Goal: Task Accomplishment & Management: Complete application form

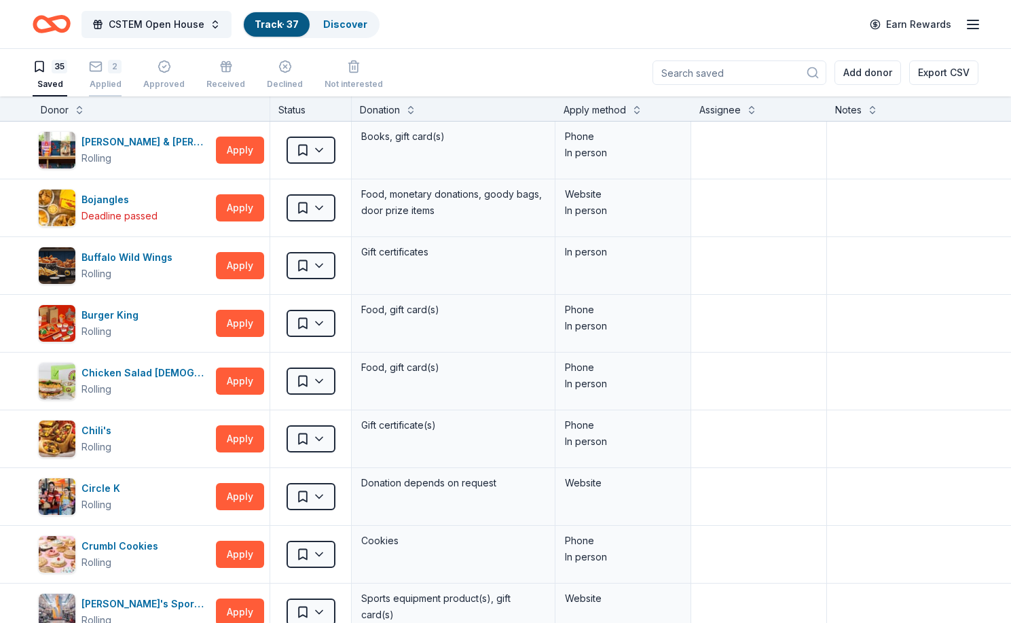
click at [101, 73] on div "2 Applied" at bounding box center [105, 75] width 33 height 30
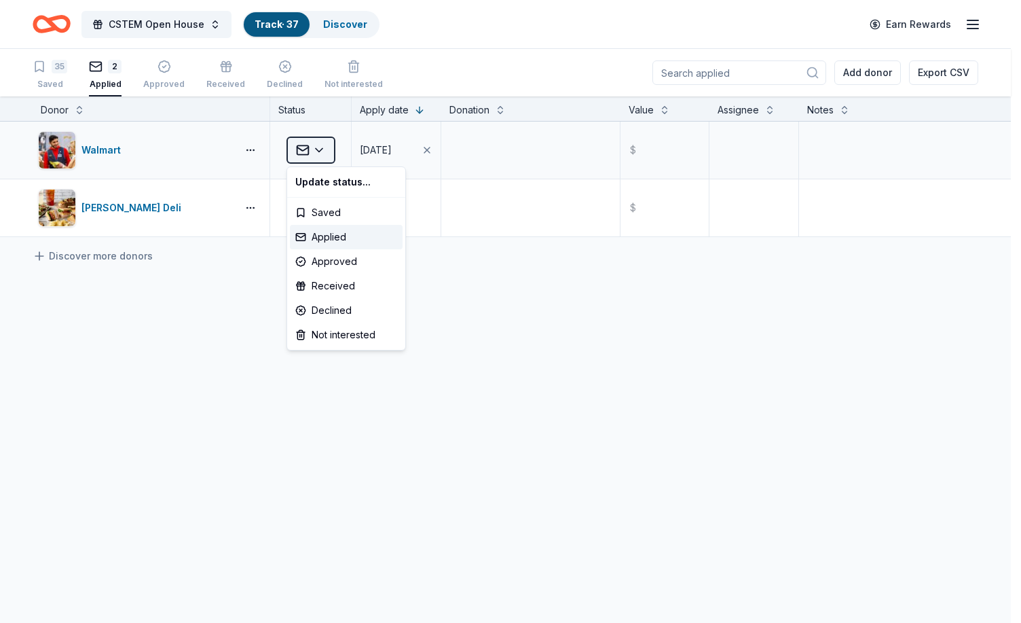
click at [324, 149] on html "CSTEM Open House Track · 37 Discover Earn Rewards 35 Saved 2 Applied Approved R…" at bounding box center [510, 311] width 1021 height 623
click at [295, 149] on html "CSTEM Open House Track · 37 Discover Earn Rewards 35 Saved 2 Applied Approved R…" at bounding box center [510, 311] width 1021 height 623
click at [501, 171] on html "CSTEM Open House Track · 37 Discover Earn Rewards 35 Saved 2 Applied Approved R…" at bounding box center [510, 311] width 1021 height 623
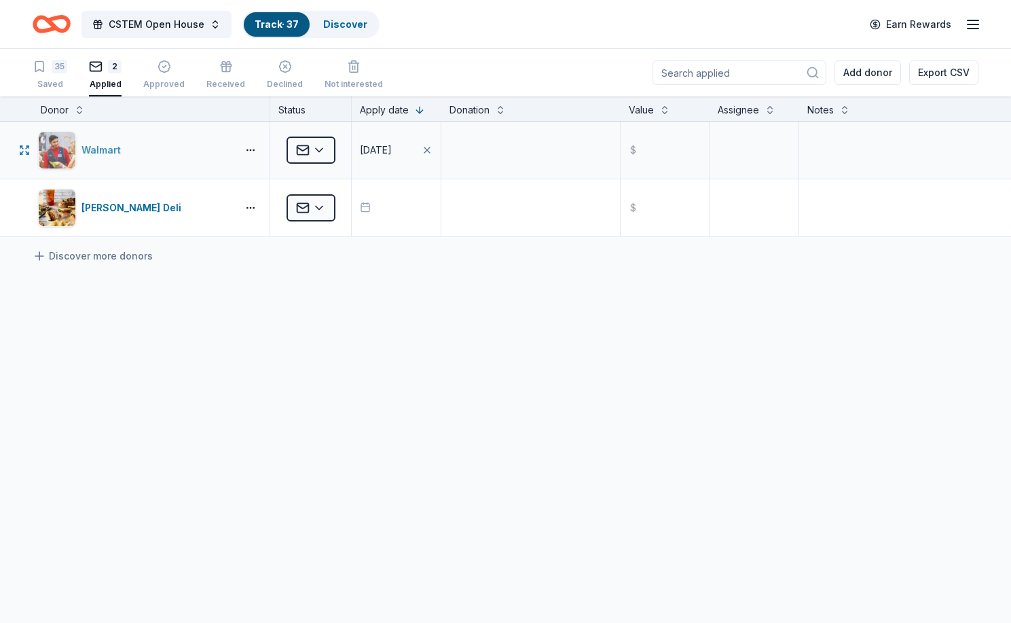
click at [103, 145] on div "Walmart" at bounding box center [103, 150] width 45 height 16
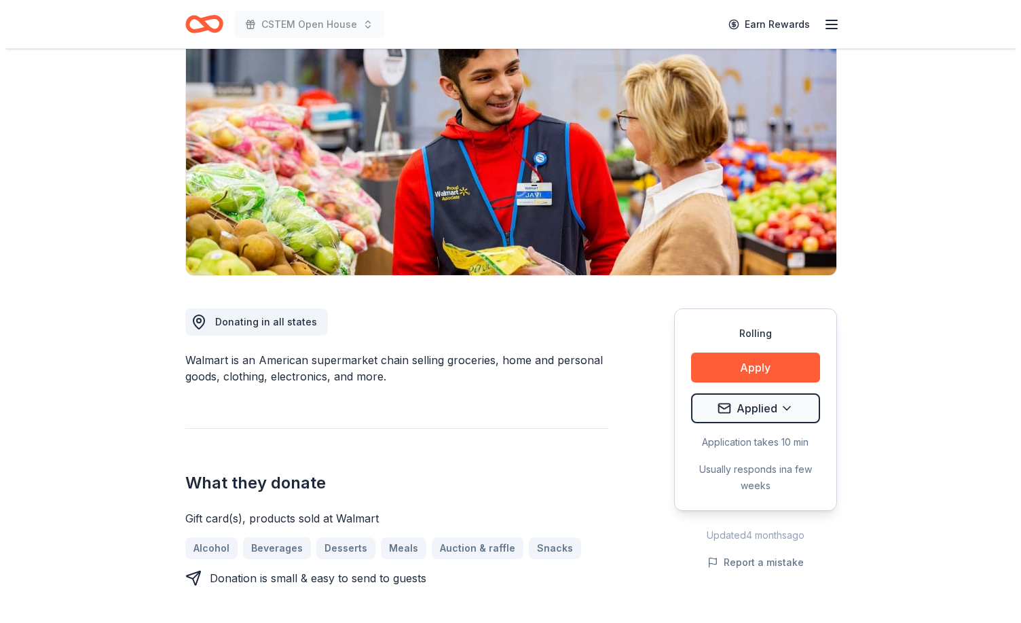
scroll to position [136, 0]
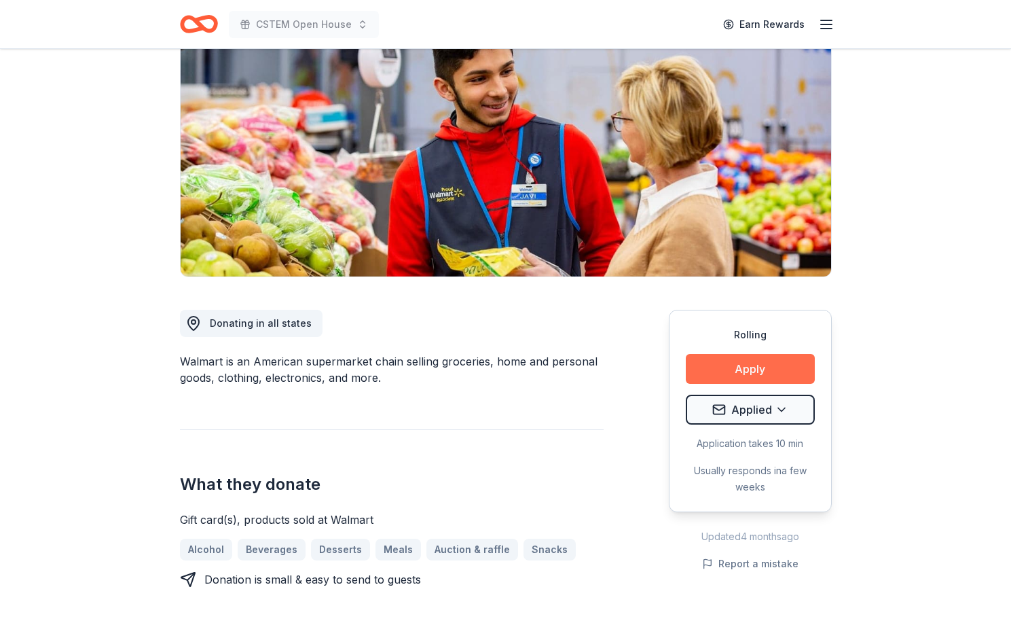
click at [754, 365] on button "Apply" at bounding box center [750, 369] width 129 height 30
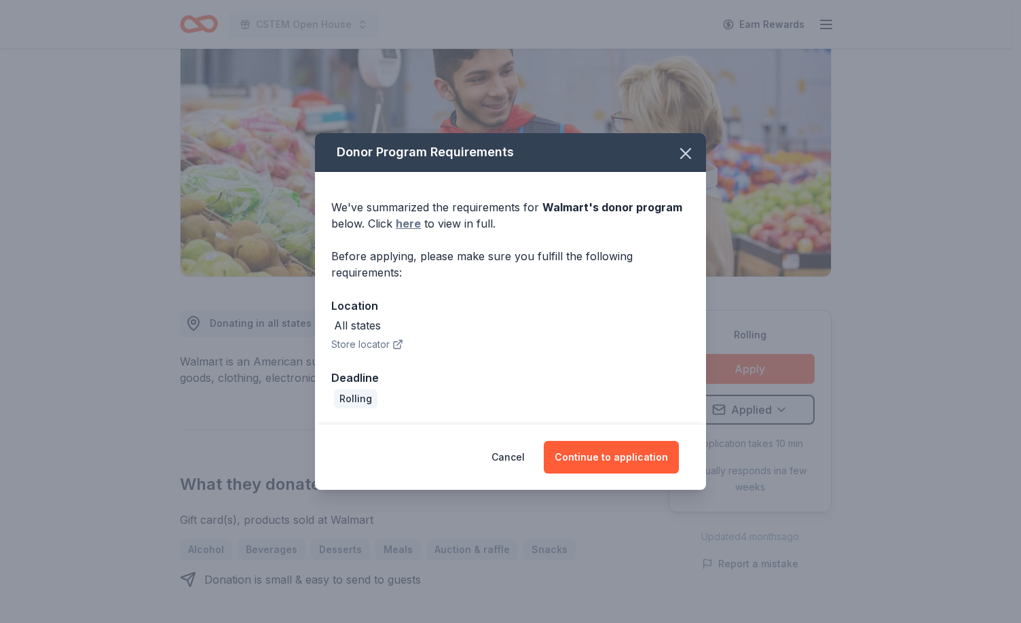
click at [411, 226] on link "here" at bounding box center [408, 223] width 25 height 16
click at [603, 455] on button "Continue to application" at bounding box center [611, 457] width 135 height 33
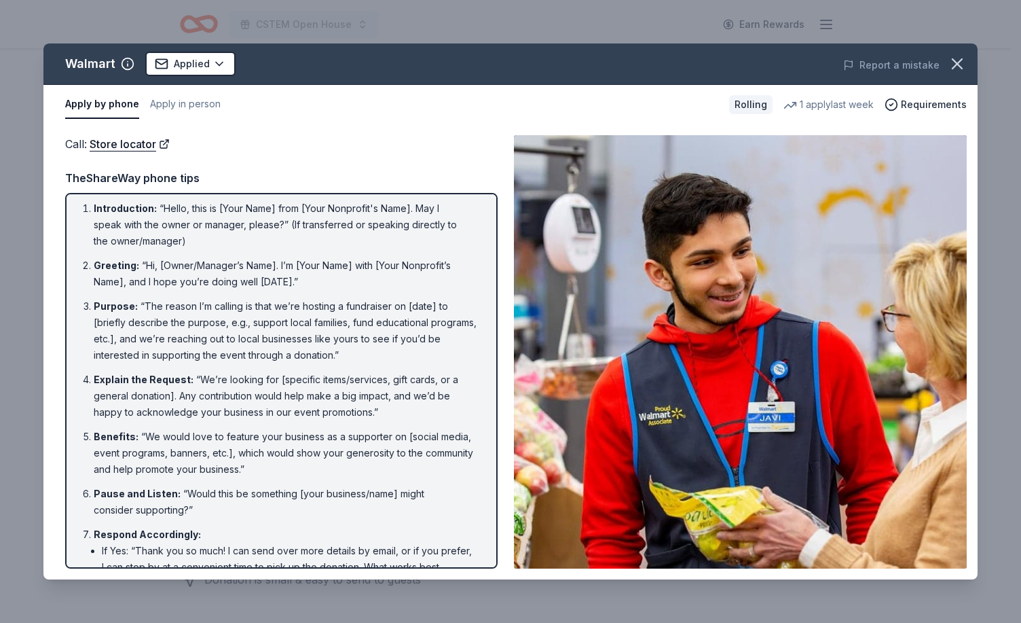
scroll to position [0, 0]
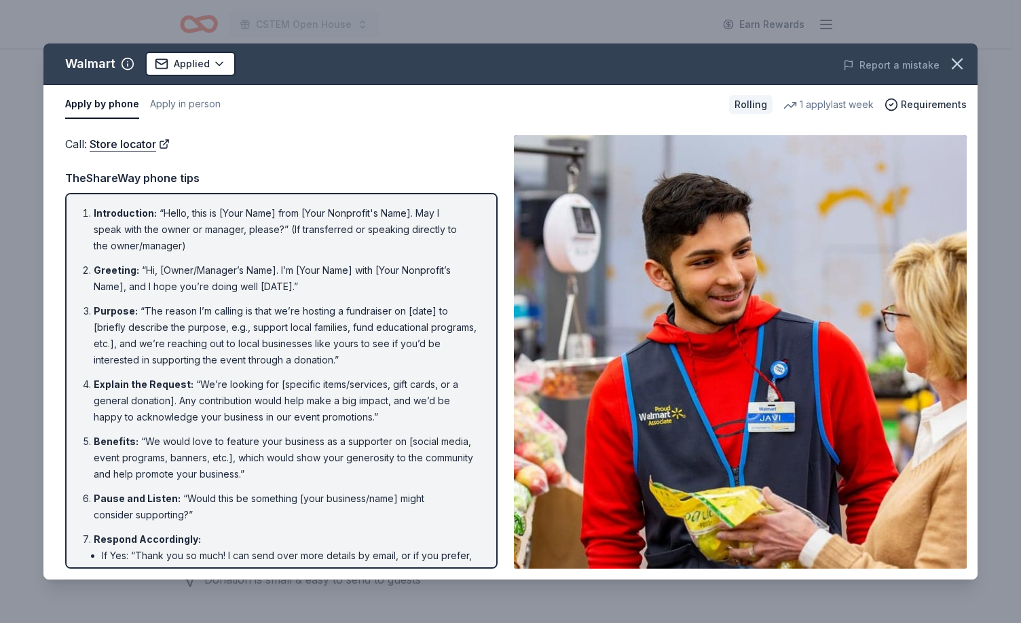
click at [845, 102] on div "1 apply last week" at bounding box center [829, 104] width 90 height 16
click at [836, 105] on div "1 apply last week" at bounding box center [829, 104] width 90 height 16
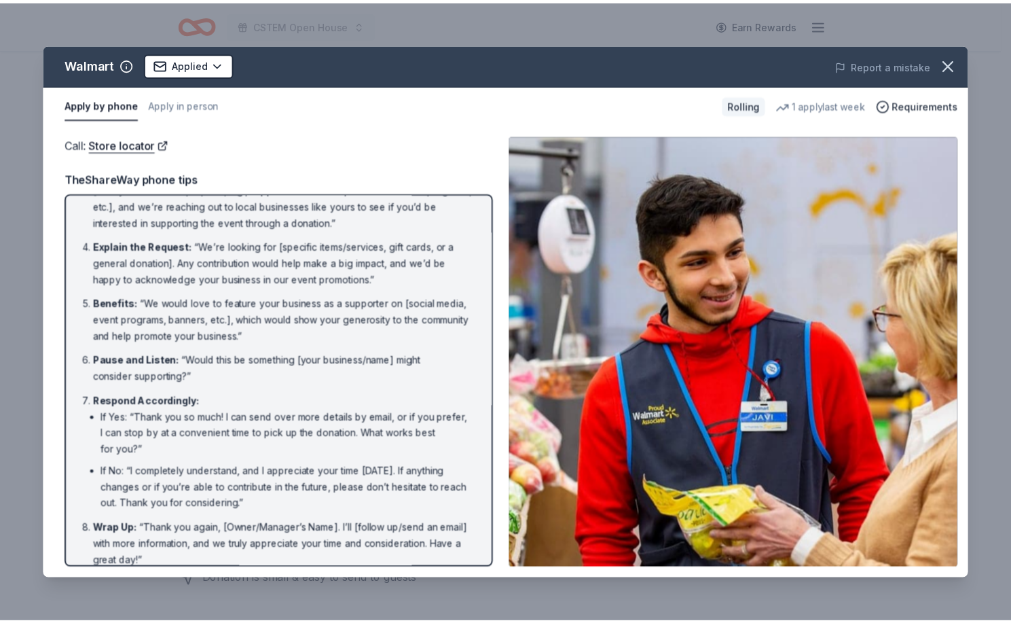
scroll to position [151, 0]
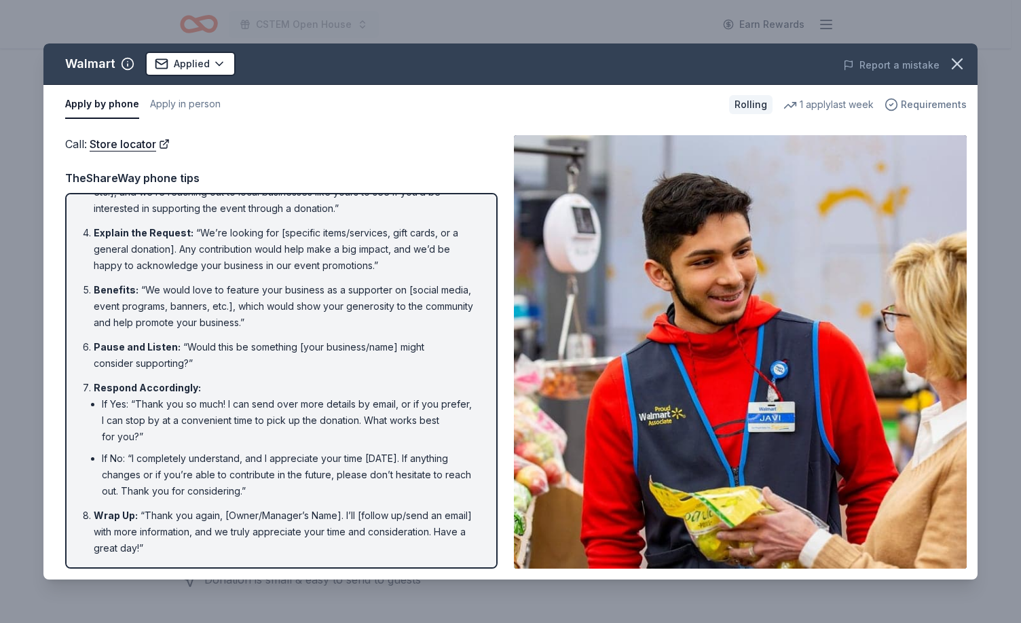
click at [922, 103] on span "Requirements" at bounding box center [934, 104] width 66 height 16
click at [960, 67] on icon "button" at bounding box center [957, 63] width 19 height 19
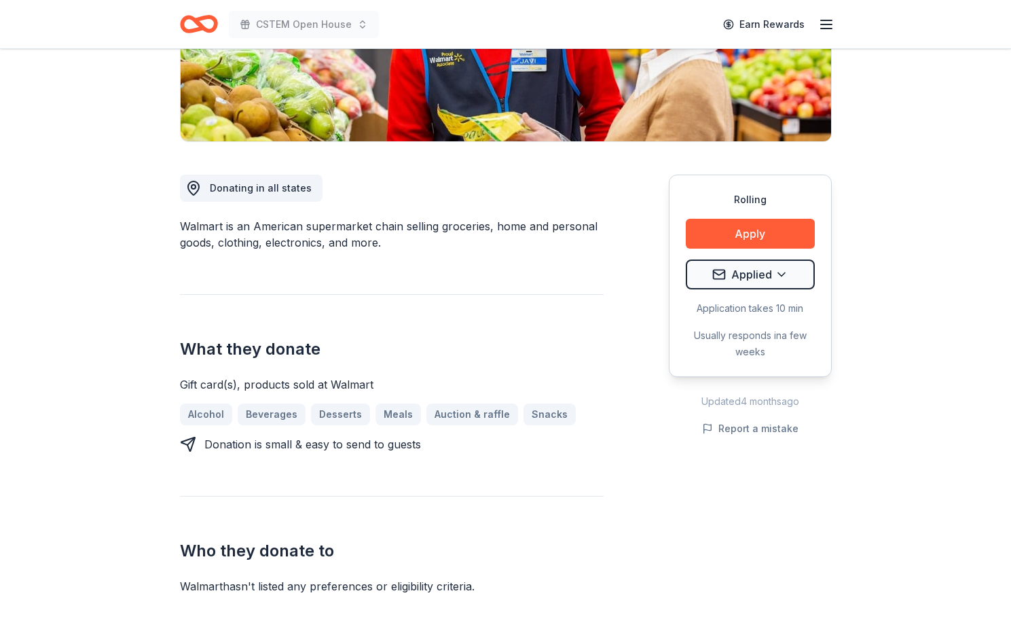
scroll to position [272, 0]
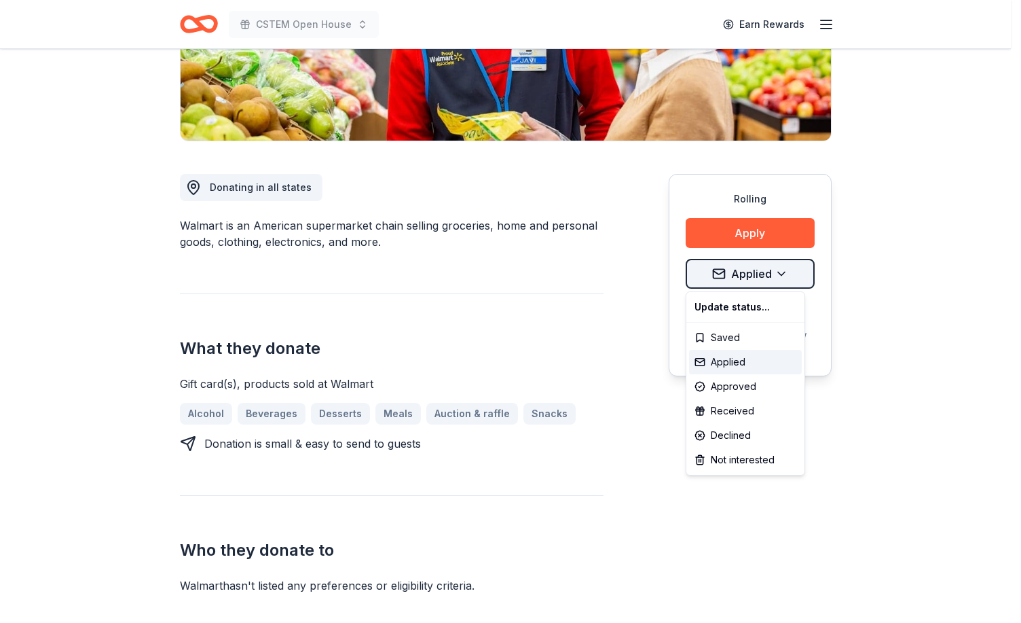
click at [759, 272] on html "CSTEM Open House Earn Rewards Rolling Share Walmart 4.3 • 12 reviews 1 apply la…" at bounding box center [510, 39] width 1021 height 623
click at [734, 357] on div "Applied" at bounding box center [745, 362] width 113 height 24
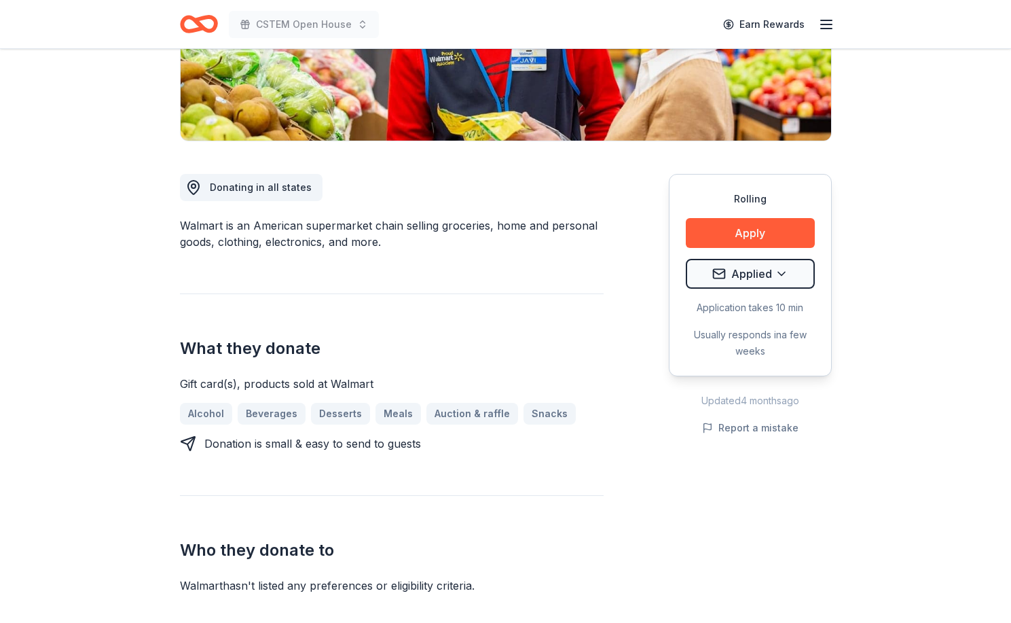
click at [569, 336] on div "What they donate Gift card(s), products sold at Walmart Alcohol Beverages Desse…" at bounding box center [392, 372] width 424 height 158
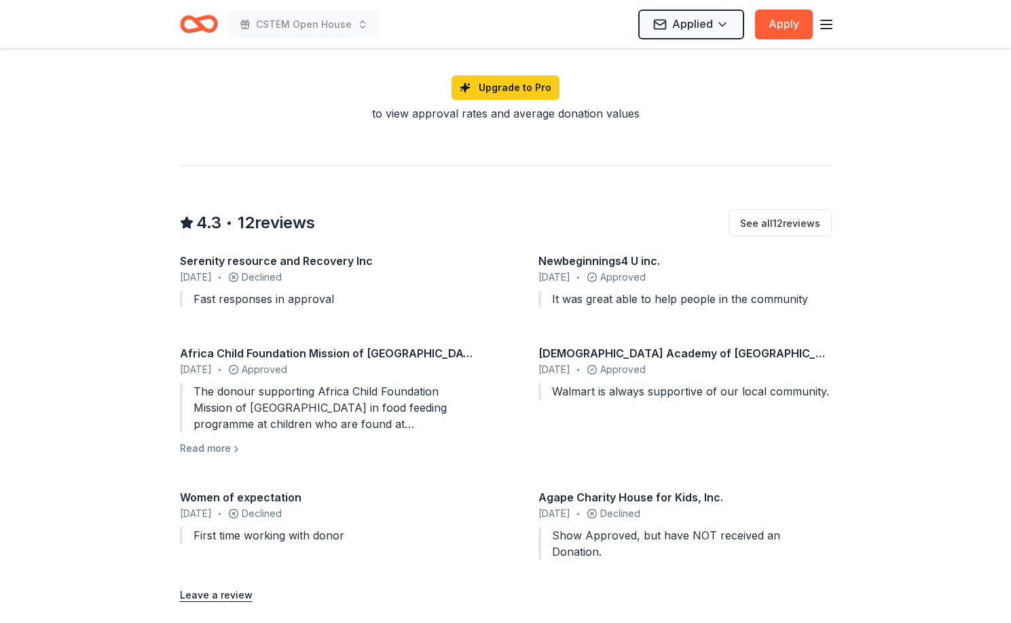
scroll to position [611, 0]
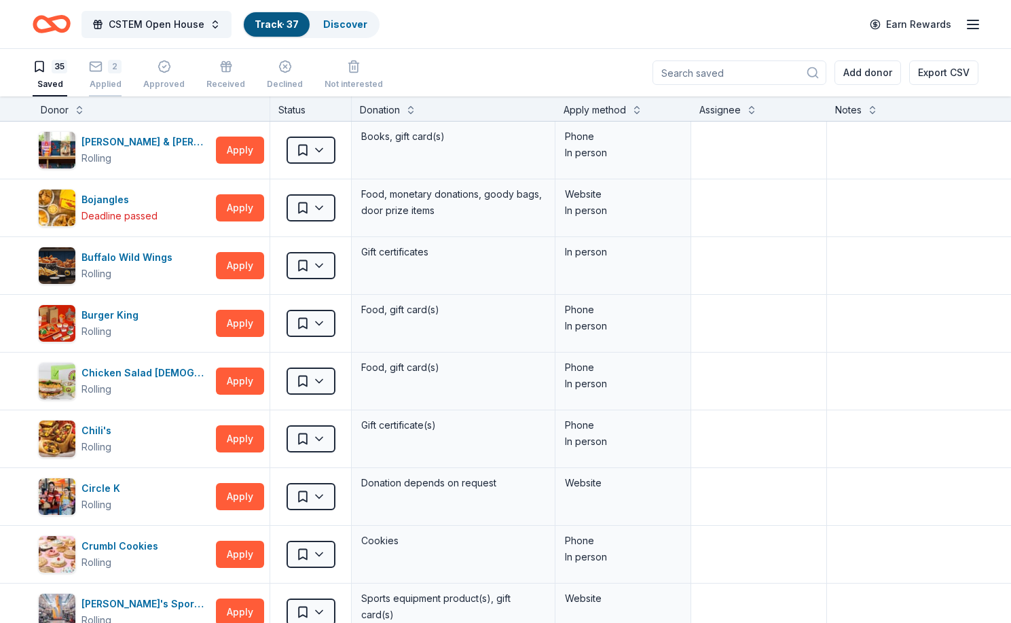
click at [101, 71] on rect "button" at bounding box center [96, 66] width 12 height 9
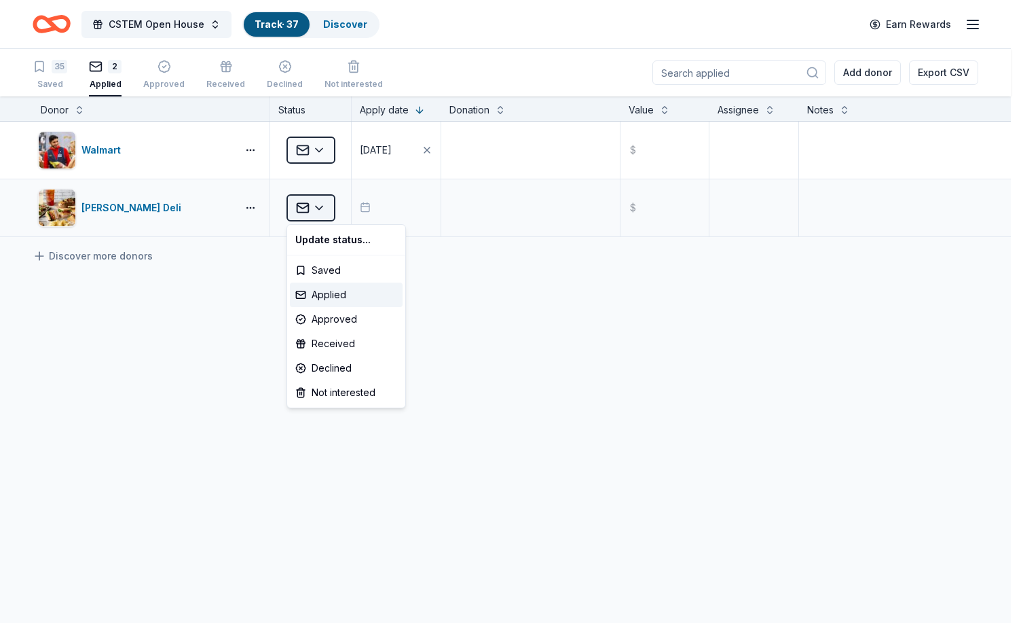
click at [311, 210] on html "CSTEM Open House Track · 37 Discover Earn Rewards 35 Saved 2 Applied Approved R…" at bounding box center [510, 311] width 1021 height 623
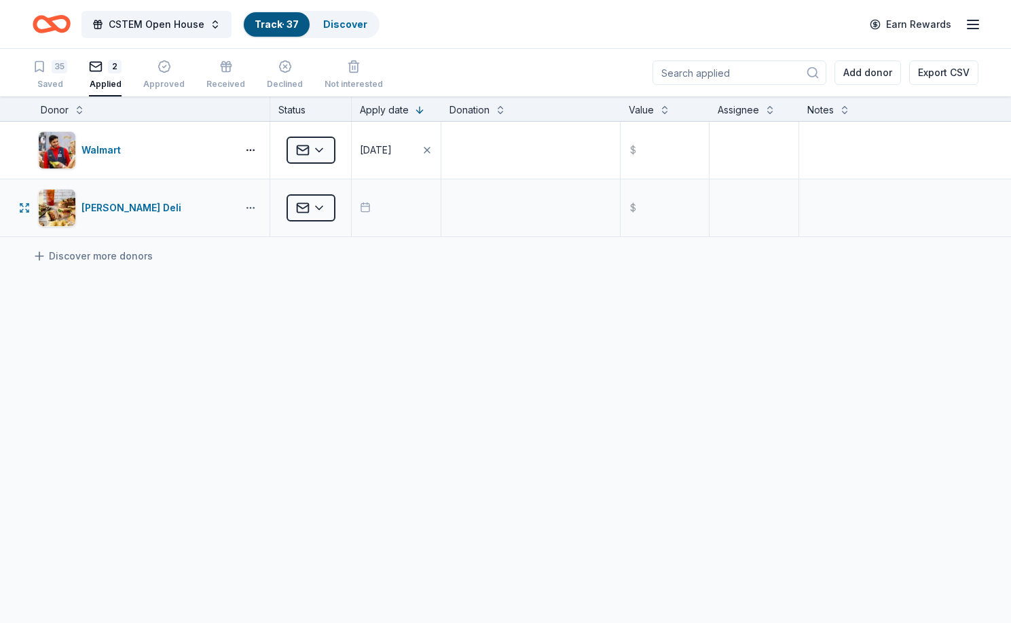
click at [247, 208] on html "CSTEM Open House Track · 37 Discover Earn Rewards 35 Saved 2 Applied Approved R…" at bounding box center [505, 311] width 1011 height 623
click at [134, 208] on div "McAlister's Deli" at bounding box center [133, 208] width 105 height 16
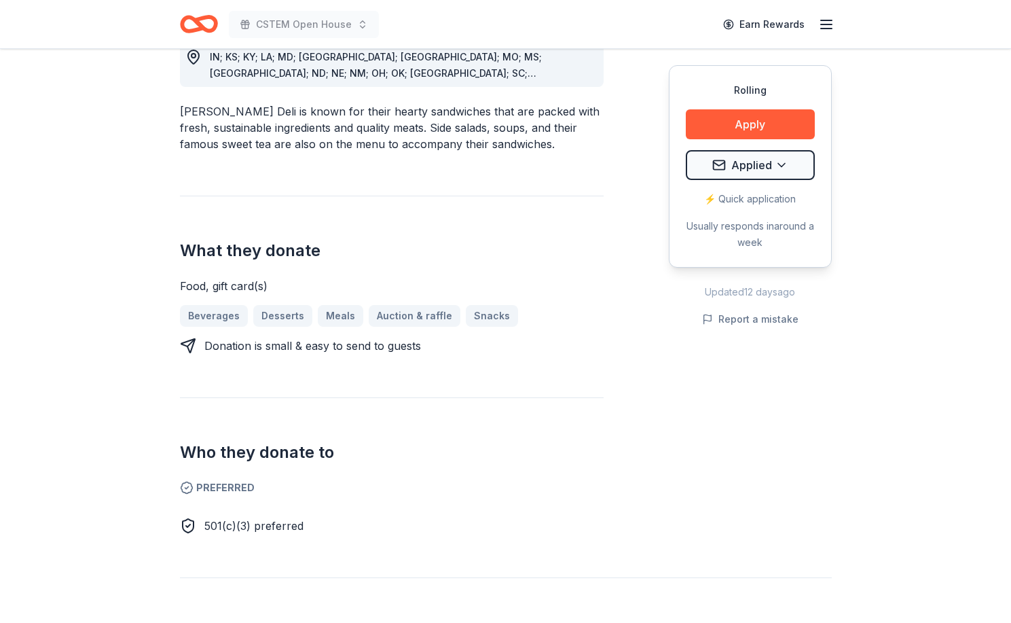
scroll to position [340, 0]
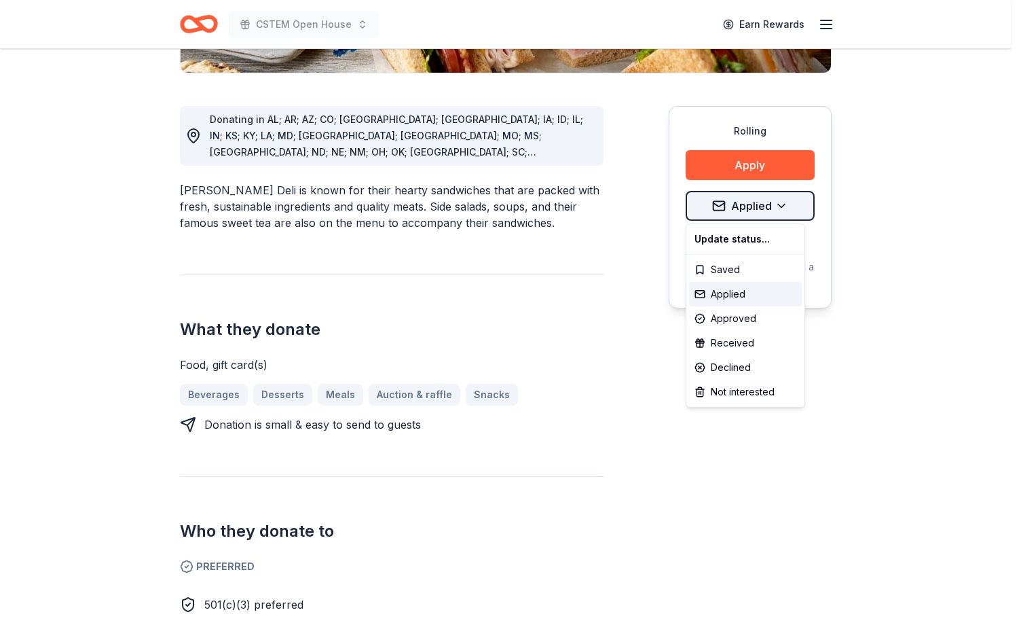
click at [729, 293] on div "Applied" at bounding box center [745, 294] width 113 height 24
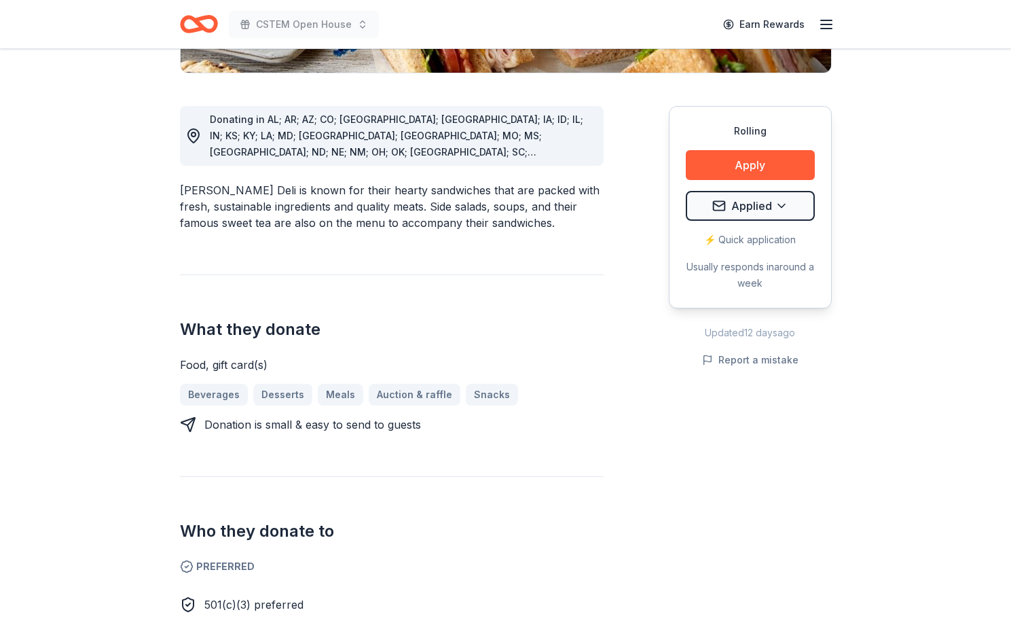
click at [753, 284] on div "Usually responds in around a week" at bounding box center [750, 275] width 129 height 33
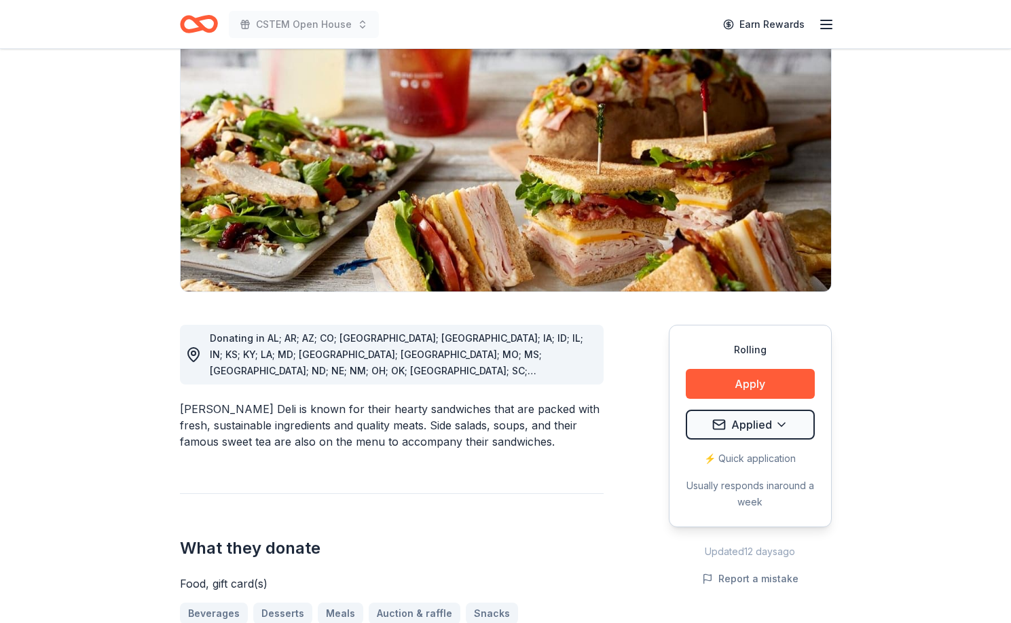
scroll to position [0, 0]
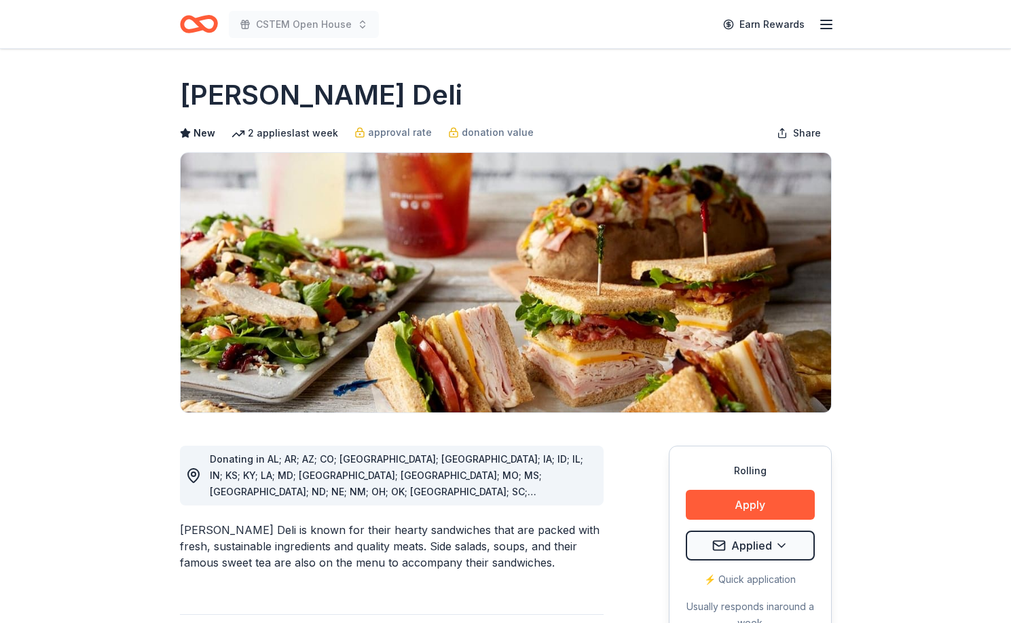
click at [827, 22] on icon "button" at bounding box center [826, 24] width 16 height 16
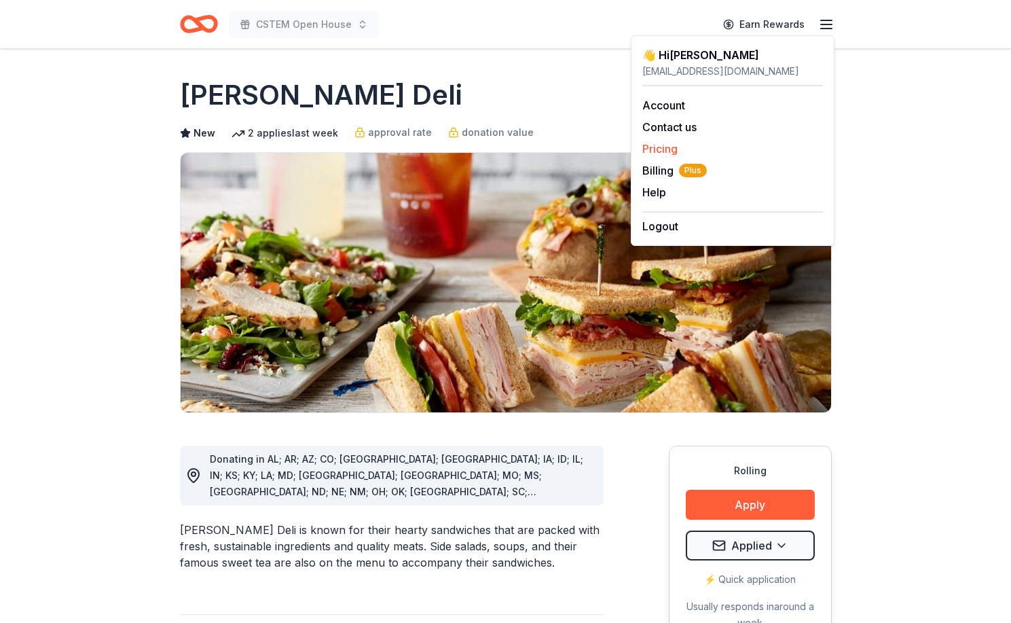
click at [661, 149] on link "Pricing" at bounding box center [659, 149] width 35 height 14
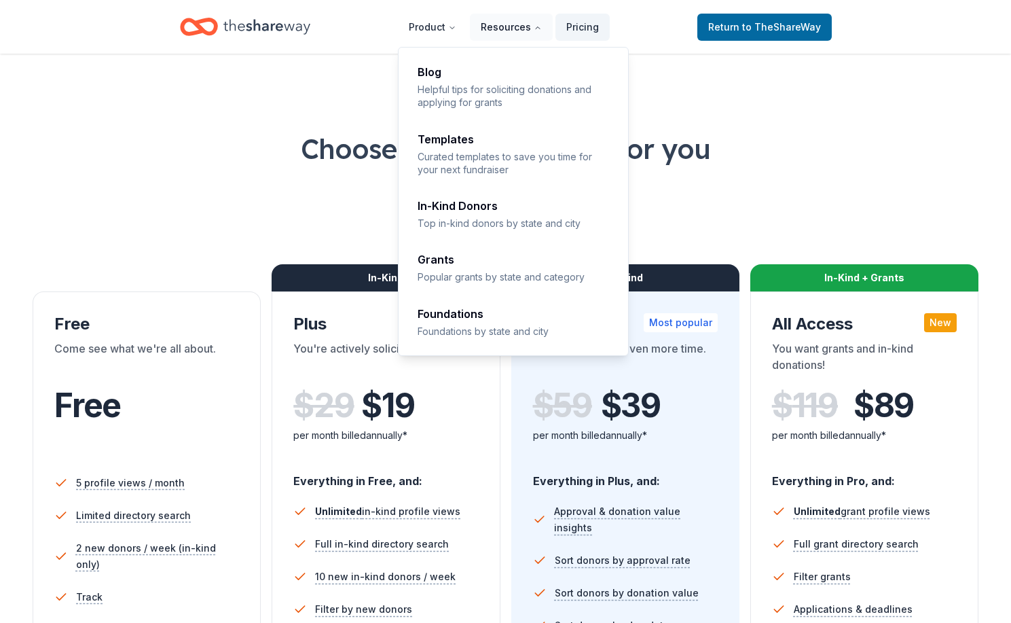
click at [511, 25] on button "Resources" at bounding box center [511, 27] width 83 height 27
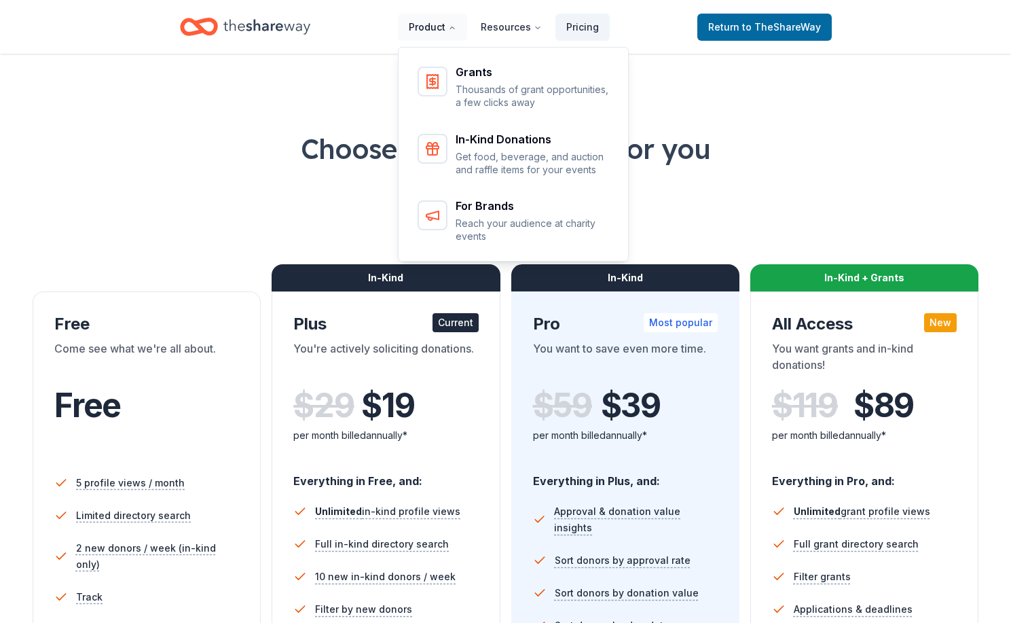
click at [434, 24] on button "Product" at bounding box center [432, 27] width 69 height 27
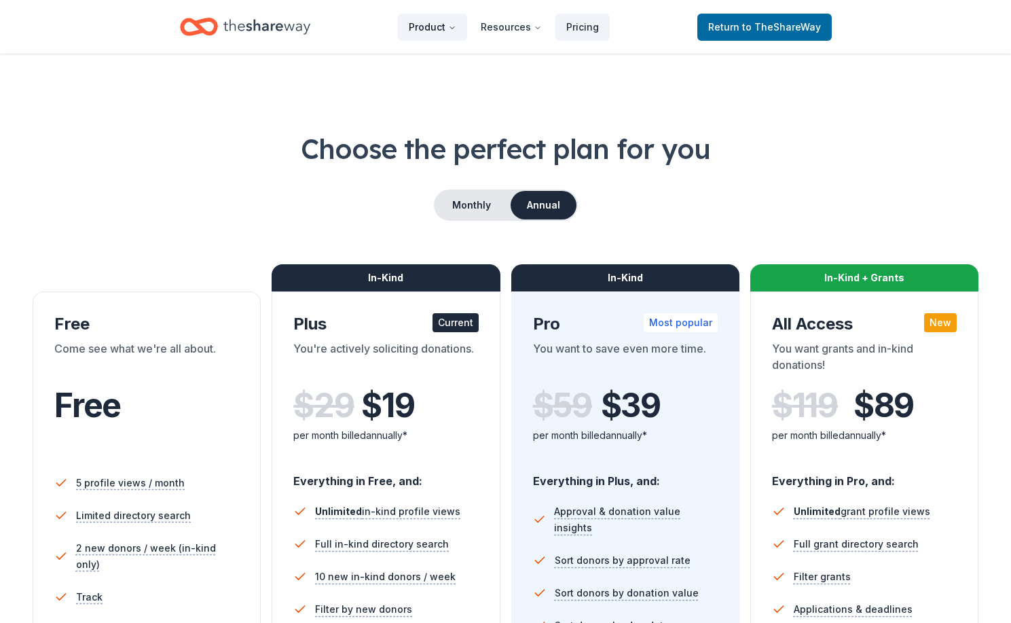
click at [434, 24] on button "Product" at bounding box center [432, 27] width 69 height 27
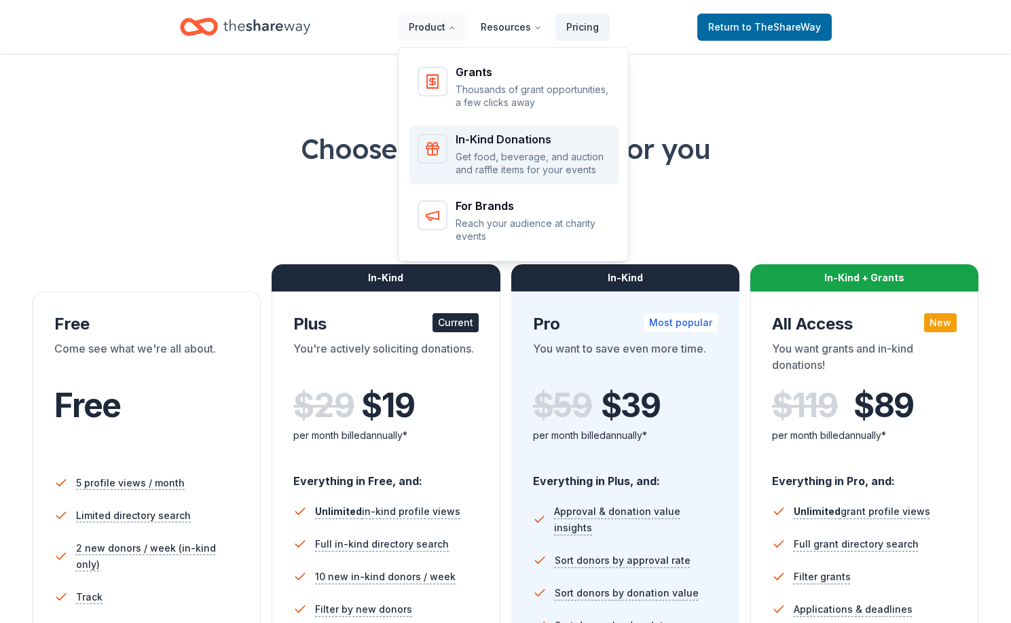
click at [498, 160] on p "Get food, beverage, and auction and raffle items for your events" at bounding box center [533, 163] width 155 height 26
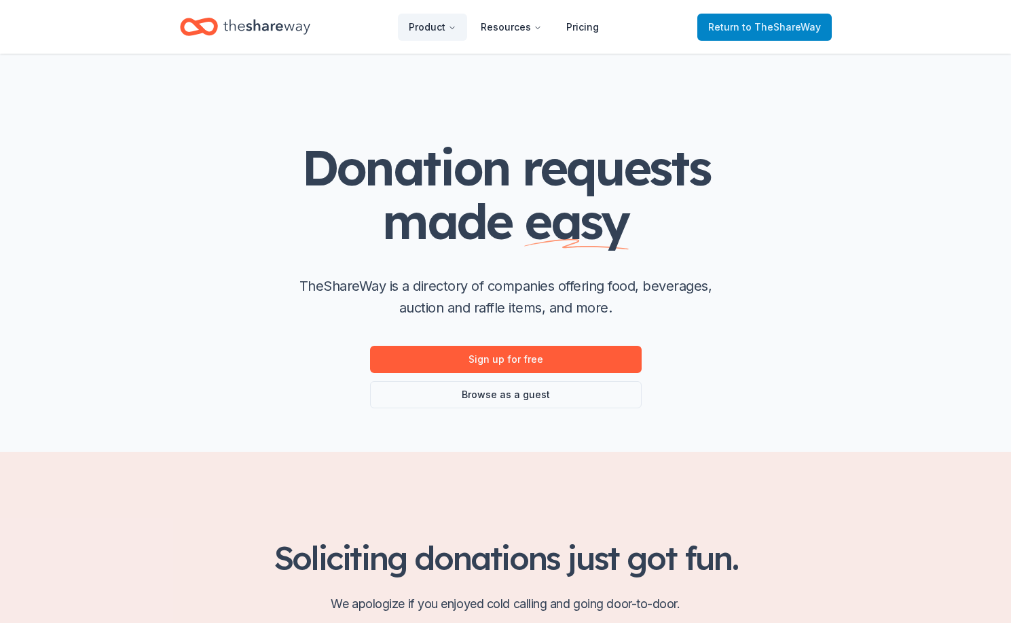
click at [766, 29] on span "to TheShareWay" at bounding box center [781, 27] width 79 height 12
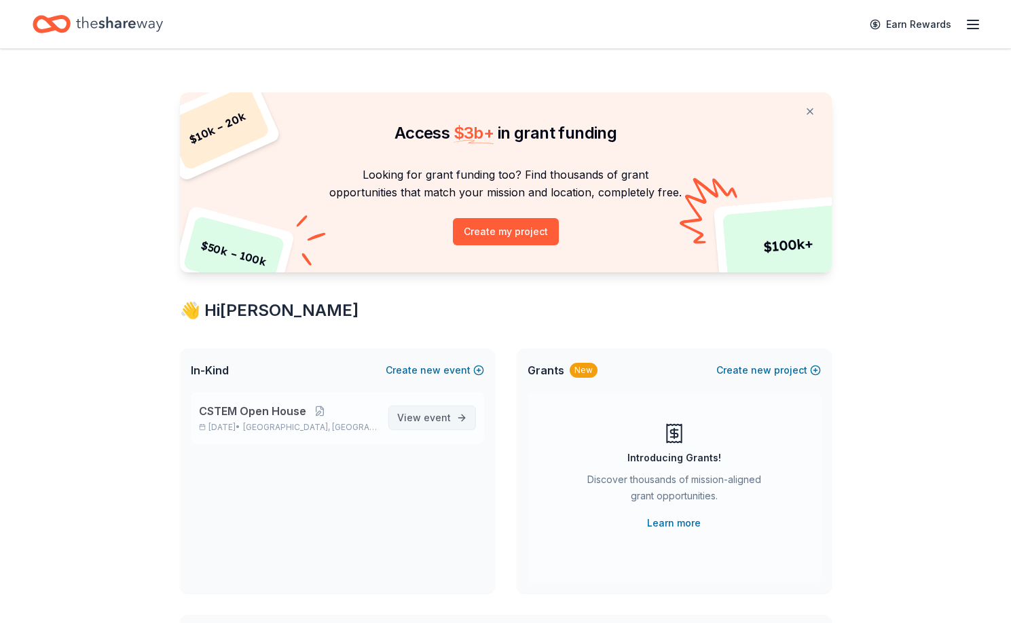
click at [439, 417] on span "event" at bounding box center [437, 418] width 27 height 12
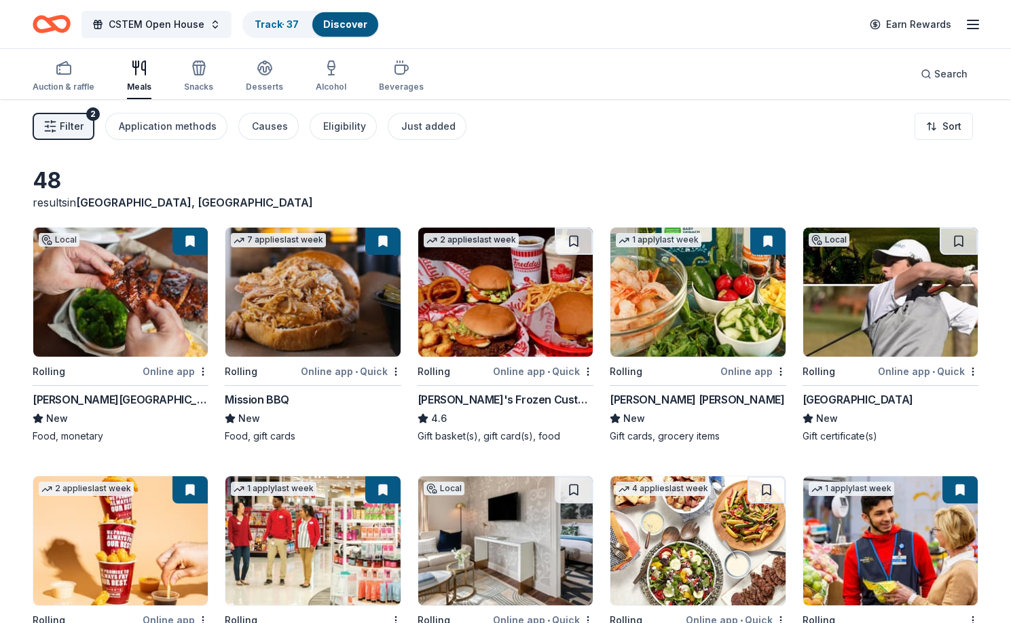
click at [121, 292] on img at bounding box center [120, 291] width 175 height 129
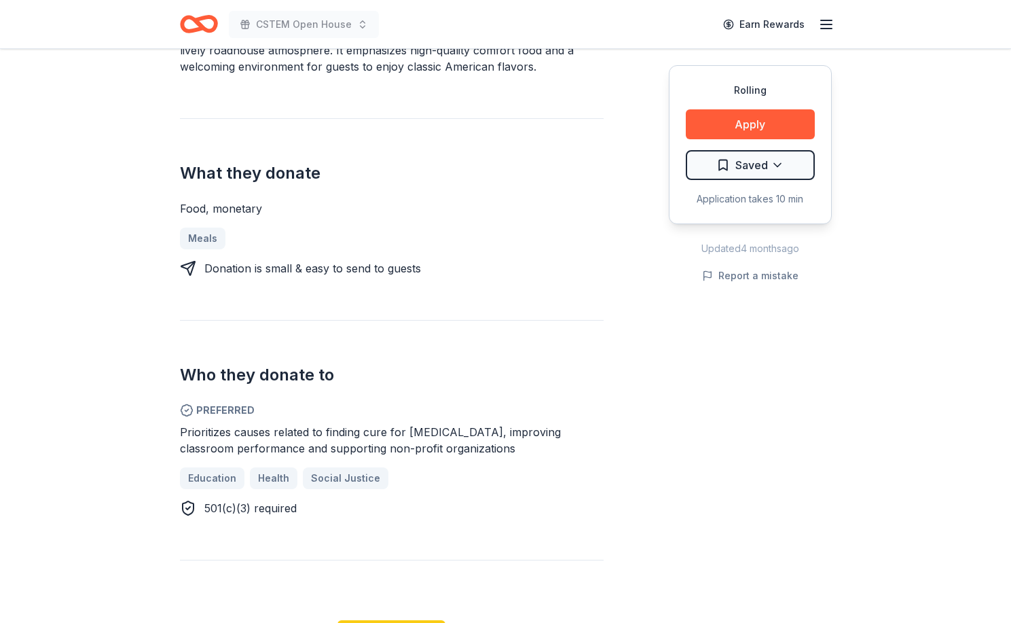
scroll to position [543, 0]
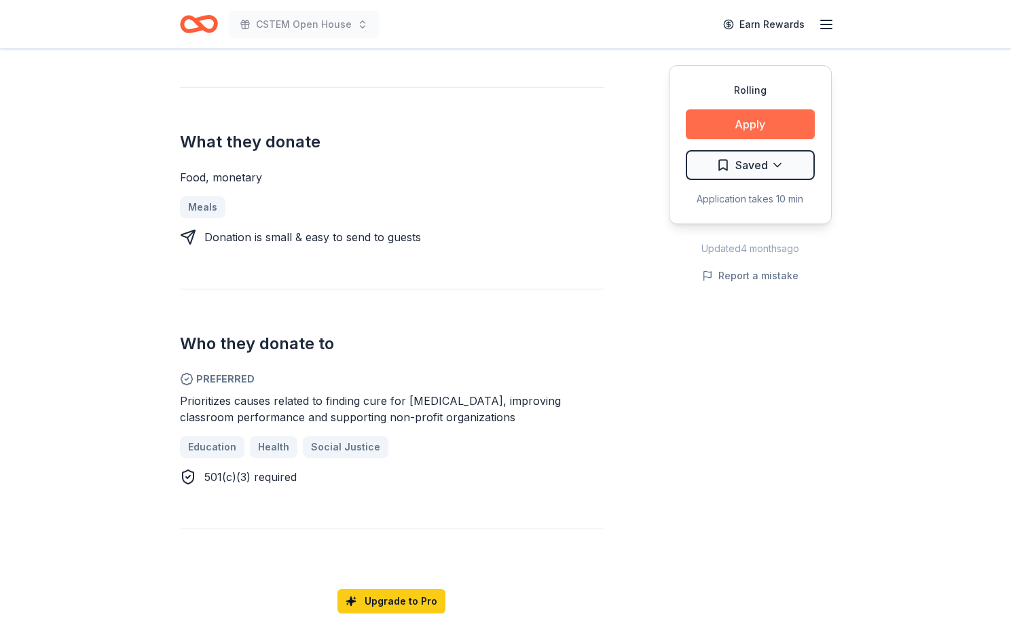
click at [749, 122] on button "Apply" at bounding box center [750, 124] width 129 height 30
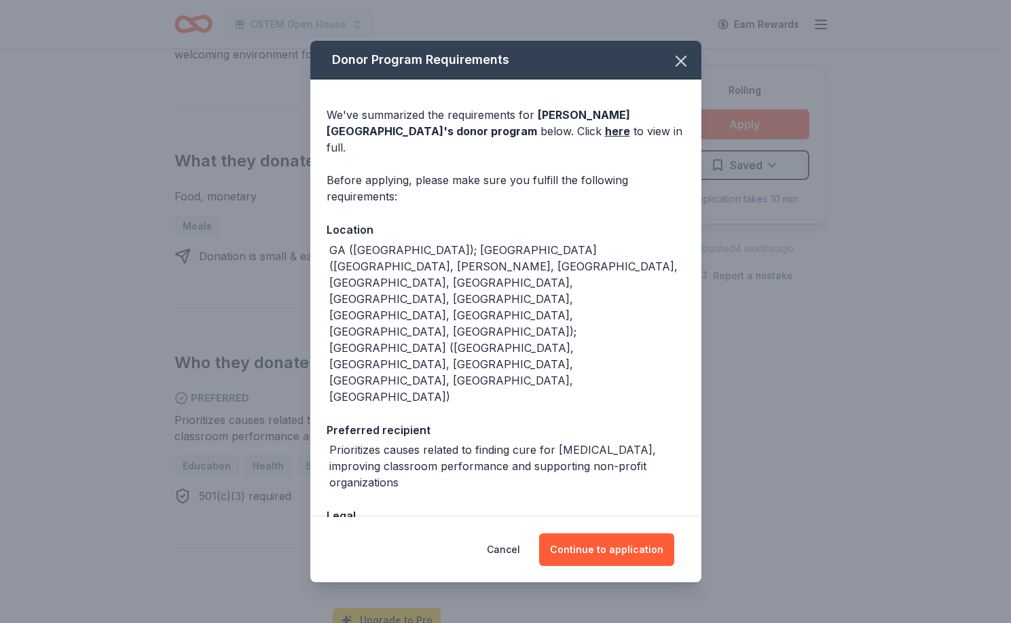
scroll to position [562, 0]
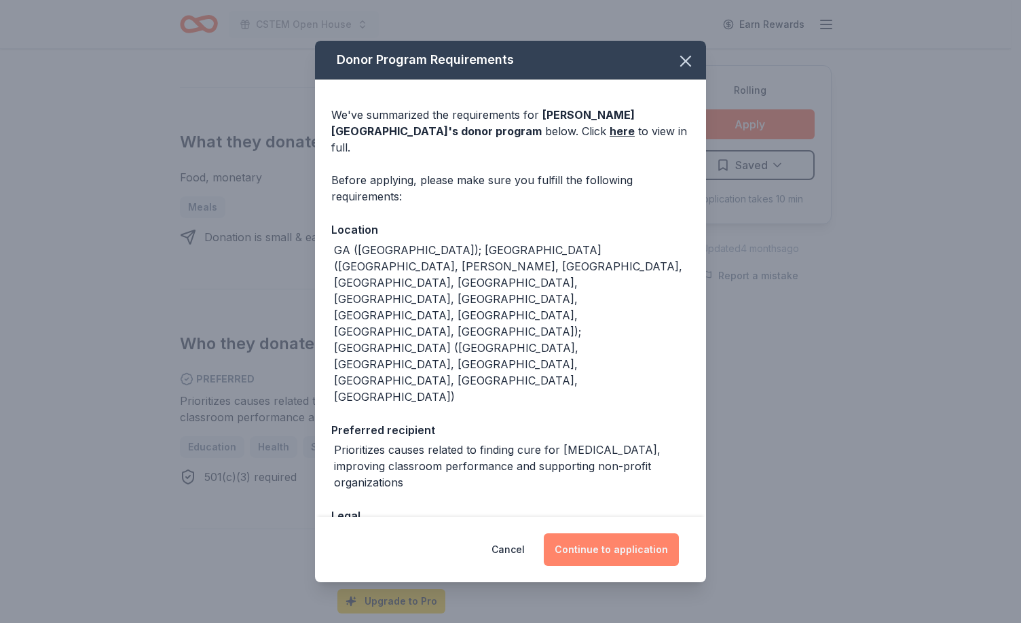
click at [622, 533] on button "Continue to application" at bounding box center [611, 549] width 135 height 33
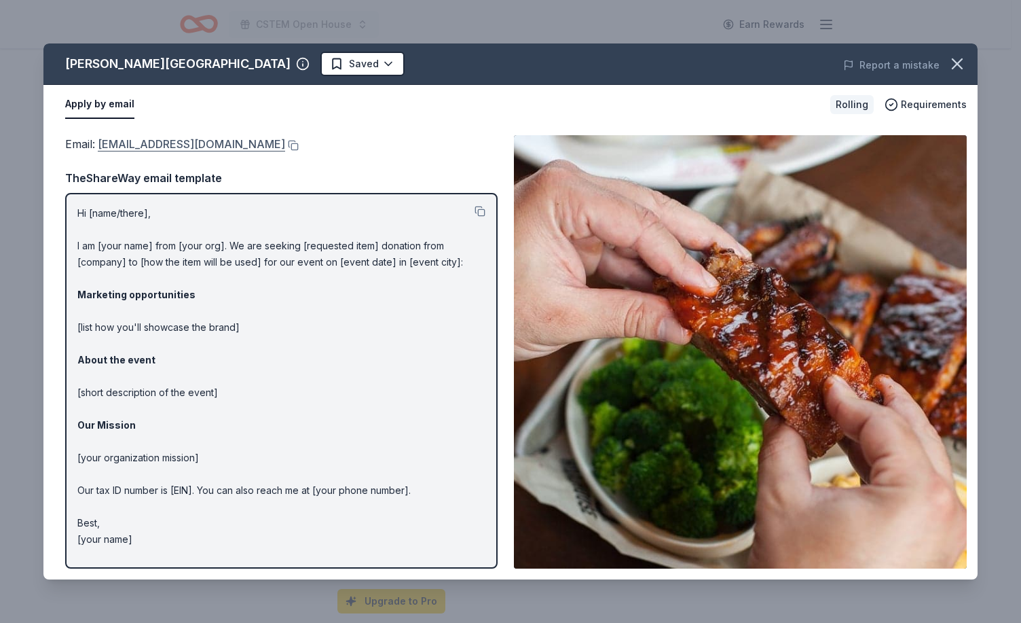
click at [198, 146] on link "[EMAIL_ADDRESS][DOMAIN_NAME]" at bounding box center [191, 144] width 187 height 18
drag, startPoint x: 75, startPoint y: 212, endPoint x: 105, endPoint y: 369, distance: 160.4
click at [101, 344] on div "Hi [name/there], I am [your name] from [your org]. We are seeking [requested it…" at bounding box center [281, 381] width 433 height 376
drag, startPoint x: 141, startPoint y: 541, endPoint x: 77, endPoint y: 318, distance: 231.2
click at [77, 318] on div "Hi [name/there], I am [your name] from [your org]. We are seeking [requested it…" at bounding box center [281, 381] width 433 height 376
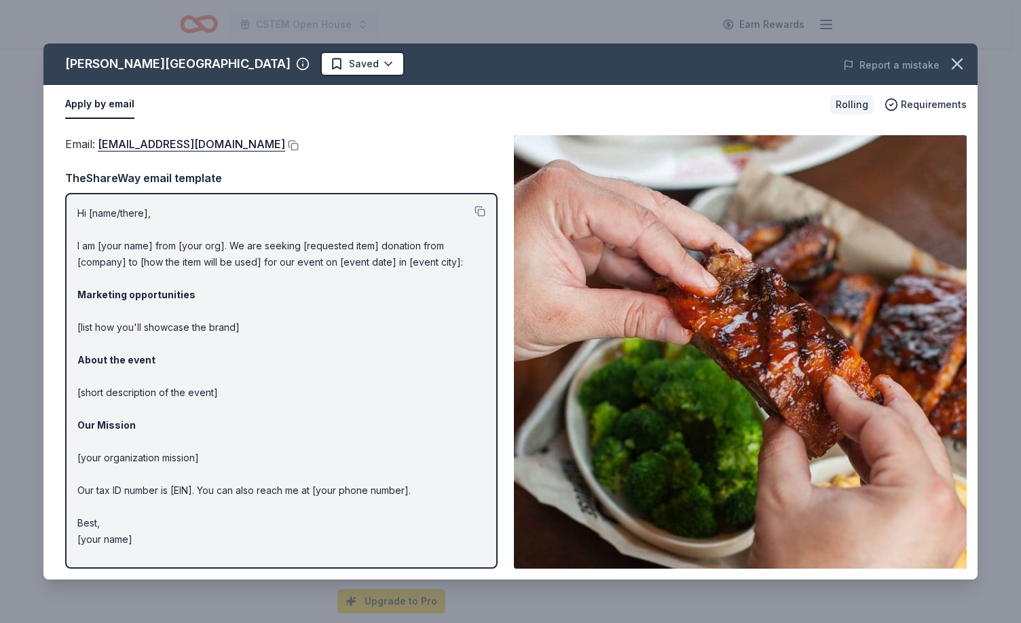
click at [240, 382] on p "Hi [name/there], I am [your name] from [your org]. We are seeking [requested it…" at bounding box center [281, 376] width 408 height 342
click at [962, 65] on icon "button" at bounding box center [957, 63] width 19 height 19
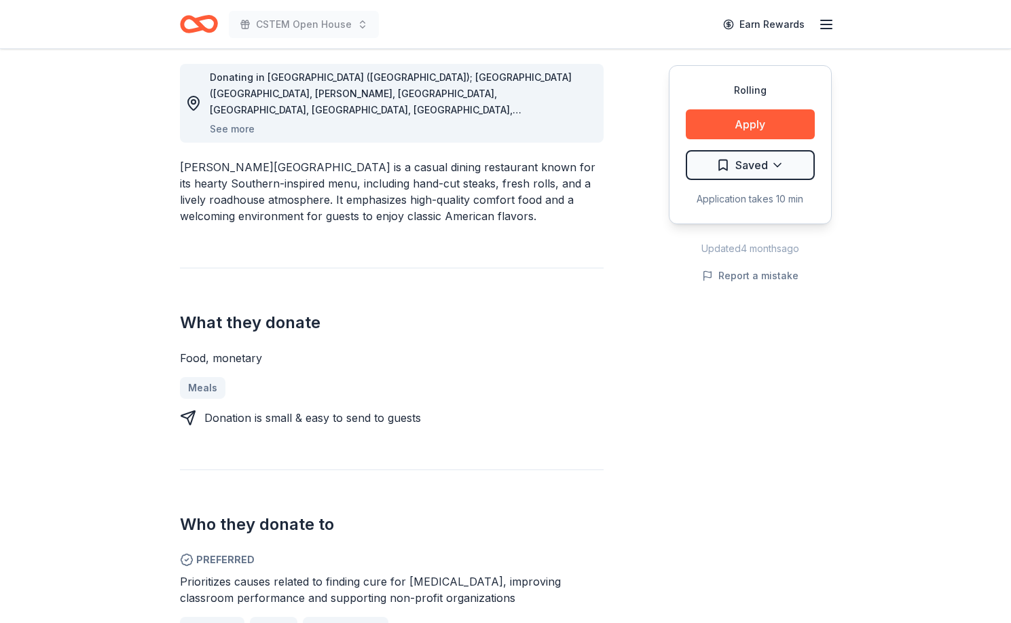
scroll to position [19, 0]
